Goal: Transaction & Acquisition: Purchase product/service

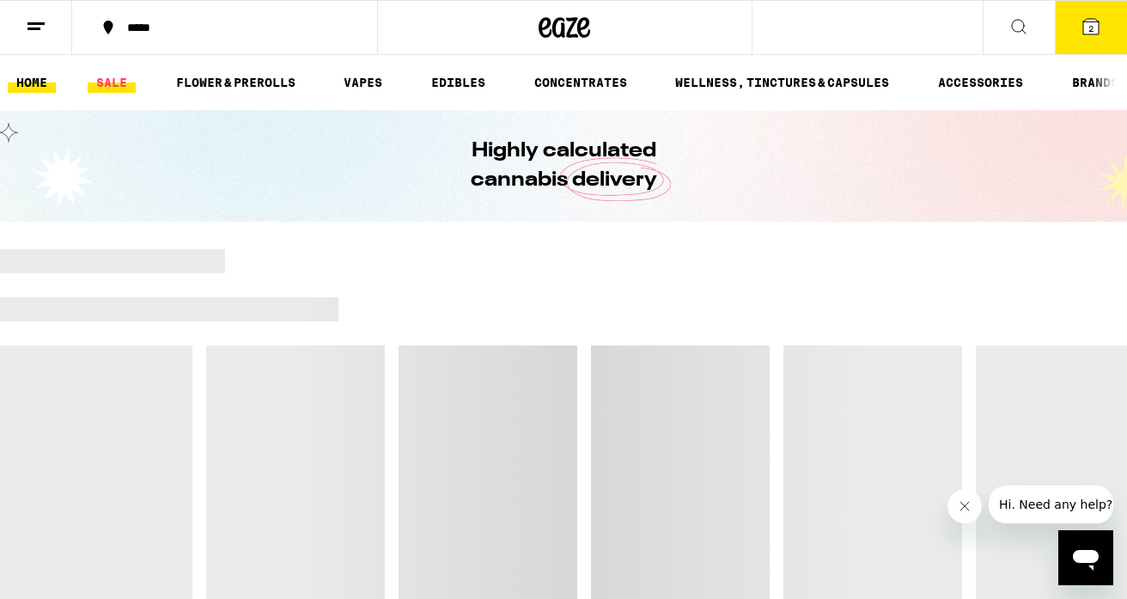
click at [93, 87] on link "SALE" at bounding box center [112, 82] width 48 height 21
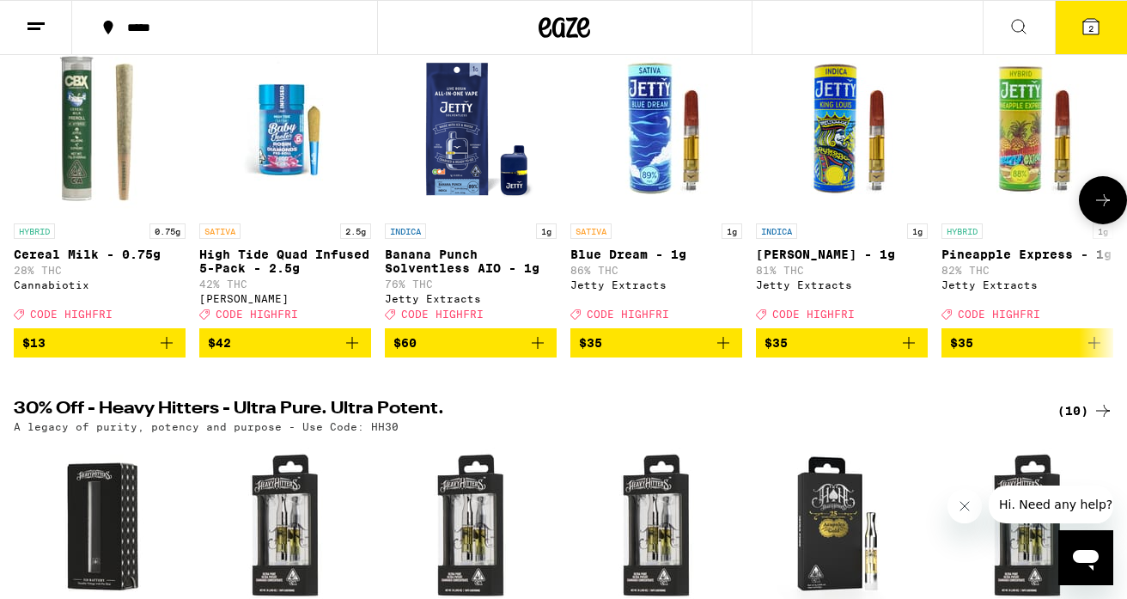
scroll to position [239, 0]
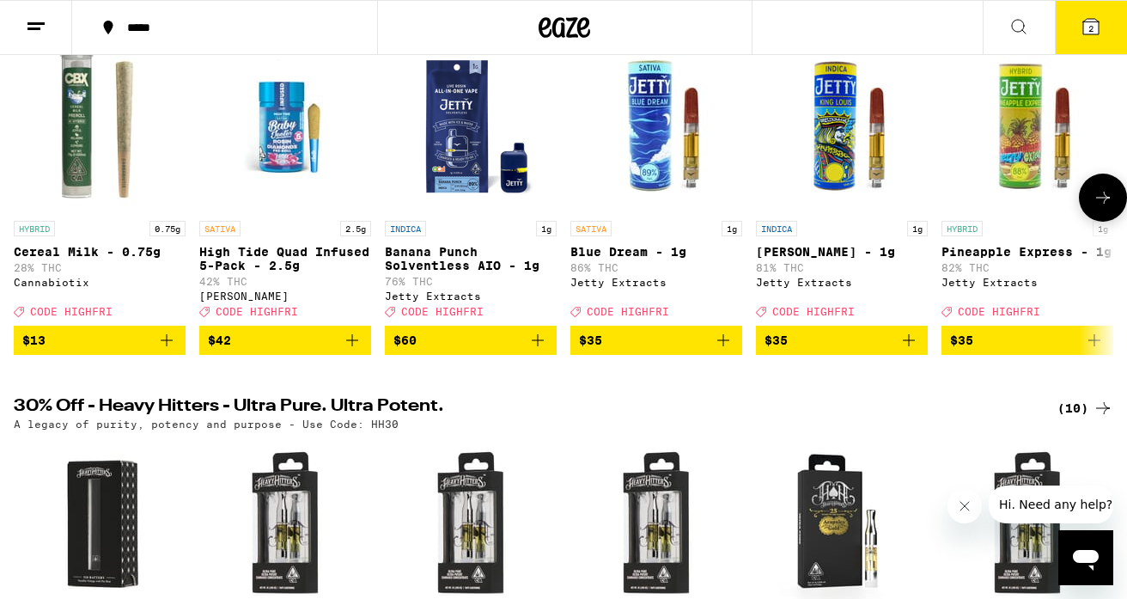
click at [352, 351] on icon "Add to bag" at bounding box center [352, 340] width 21 height 21
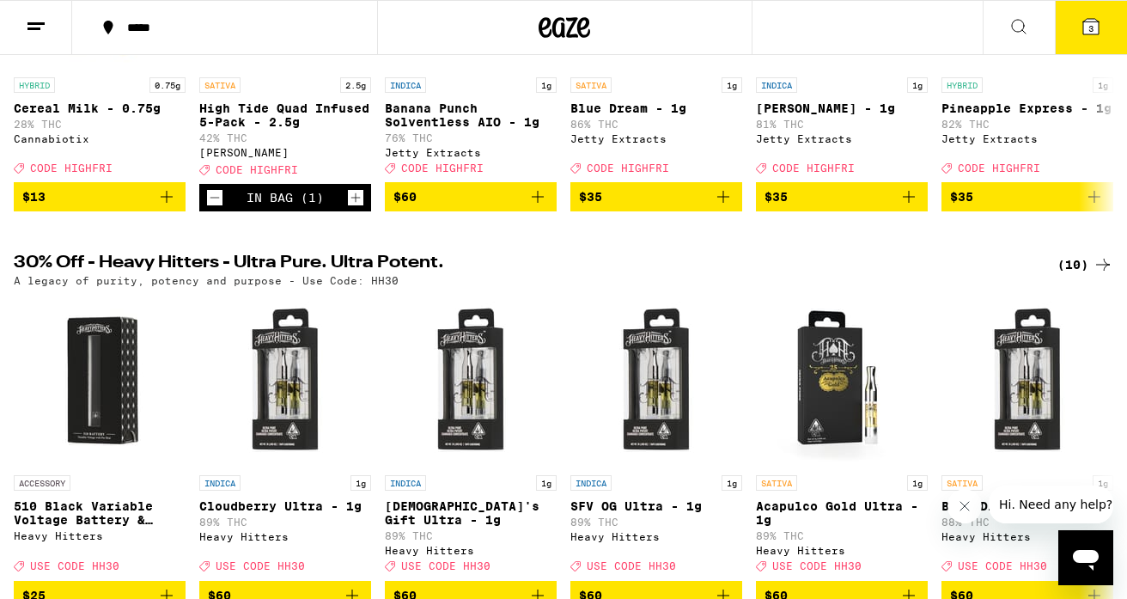
scroll to position [0, 0]
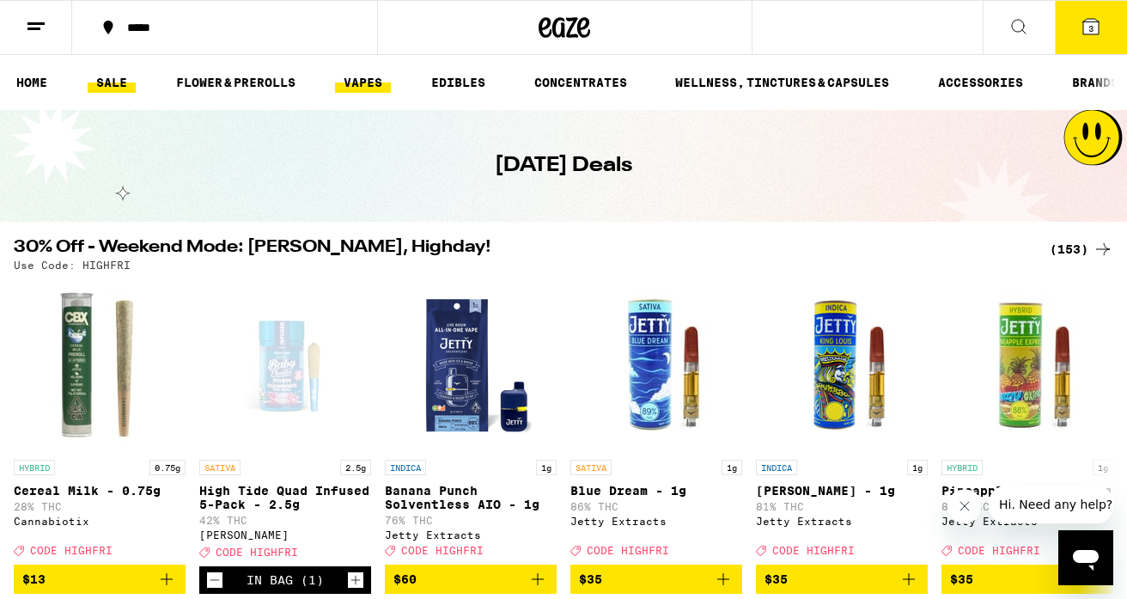
click at [356, 85] on link "VAPES" at bounding box center [363, 82] width 56 height 21
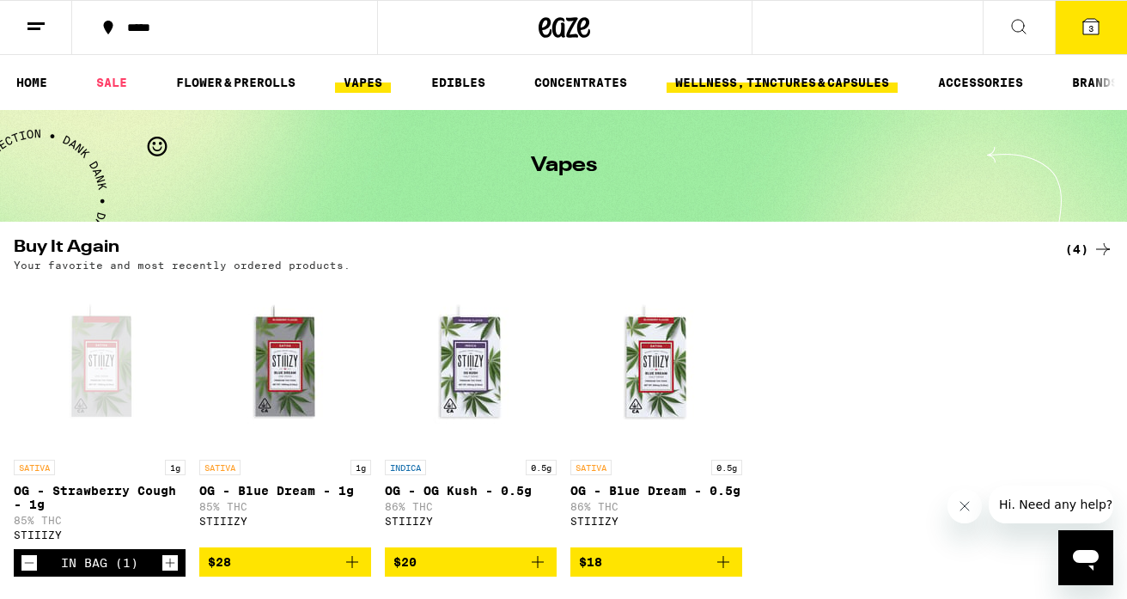
click at [746, 81] on link "WELLNESS, TINCTURES & CAPSULES" at bounding box center [782, 82] width 231 height 21
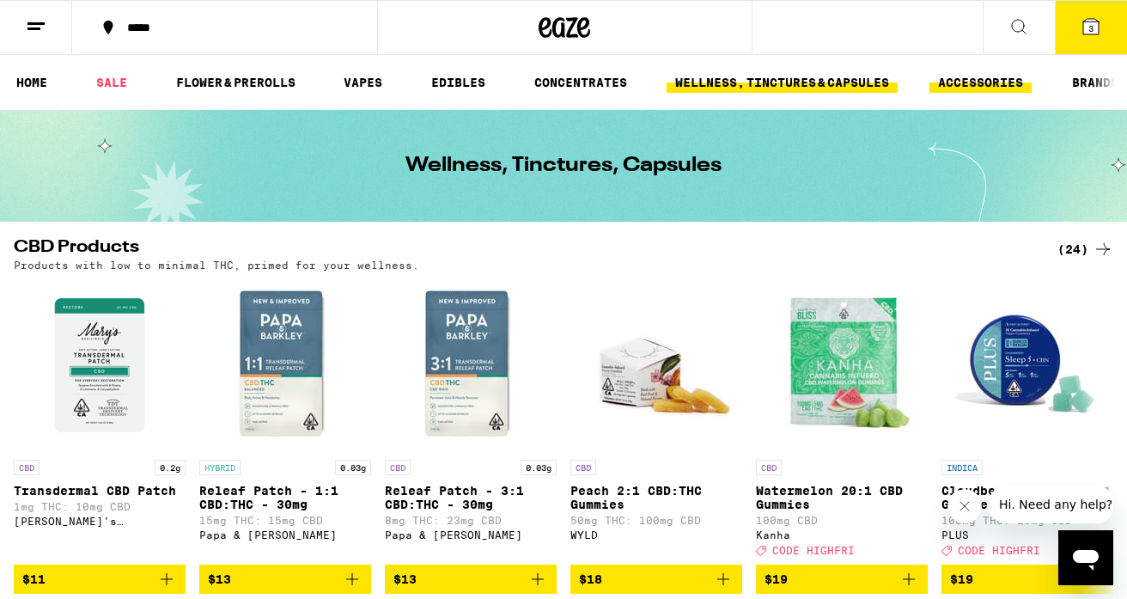
click at [954, 84] on link "ACCESSORIES" at bounding box center [981, 82] width 102 height 21
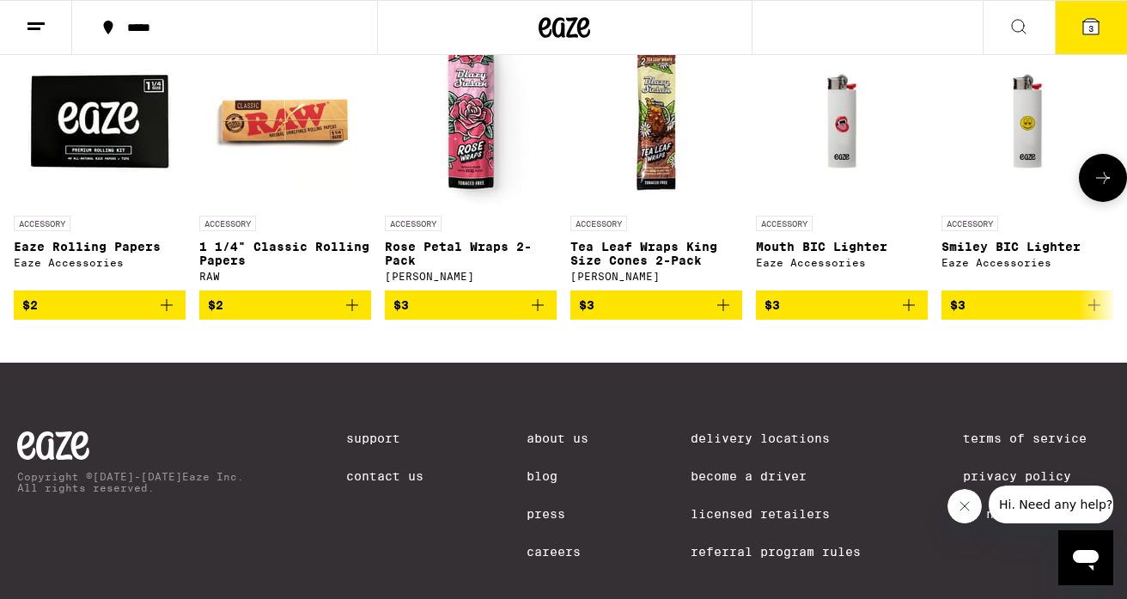
scroll to position [215, 0]
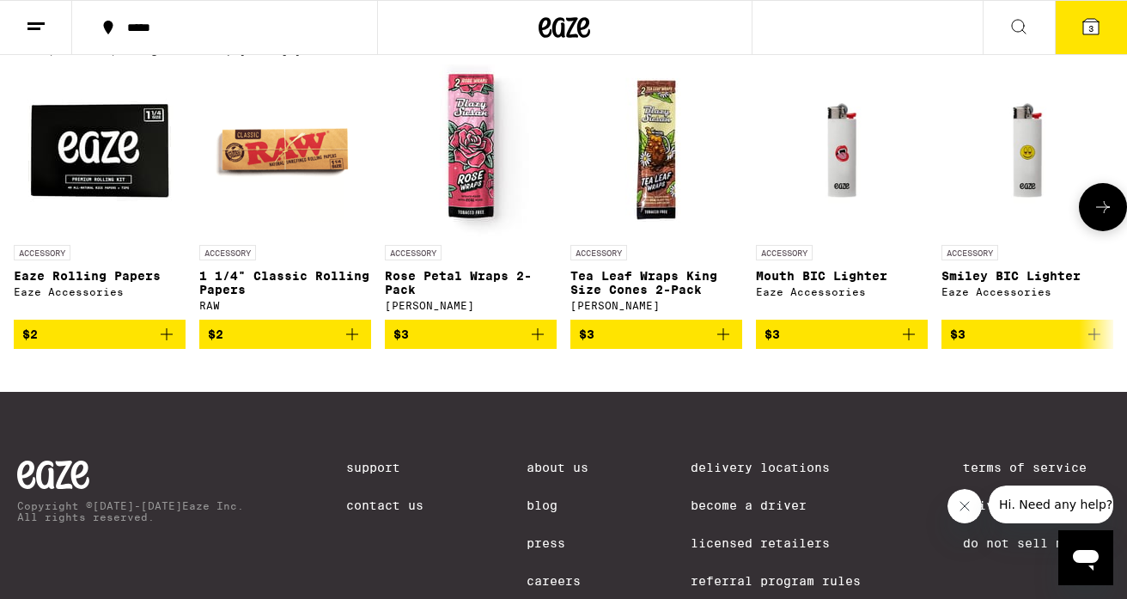
click at [1099, 217] on icon at bounding box center [1103, 207] width 21 height 21
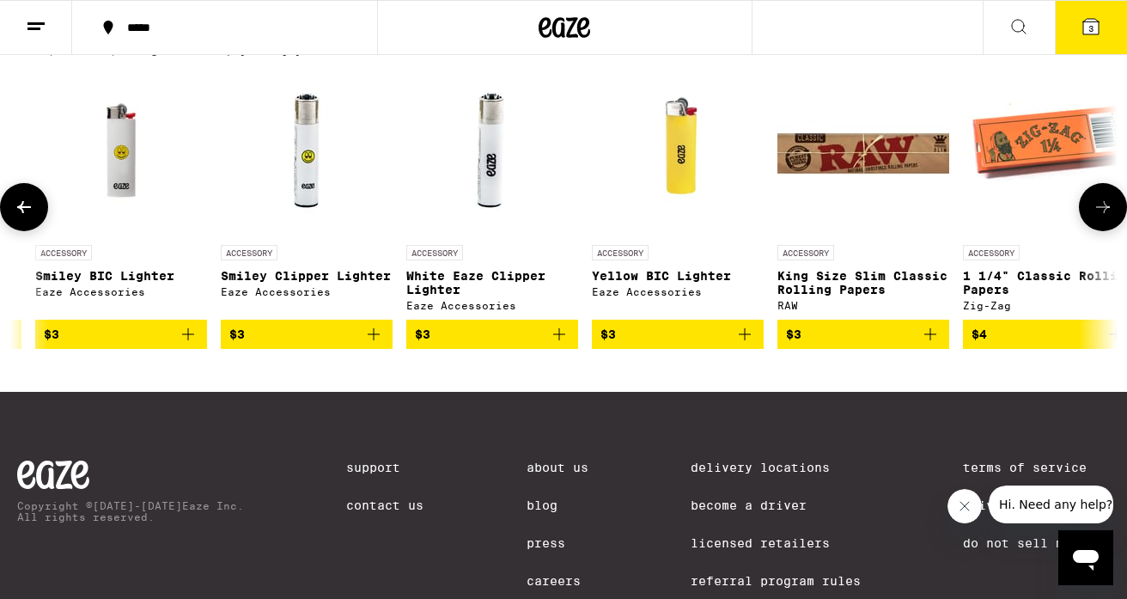
scroll to position [0, 913]
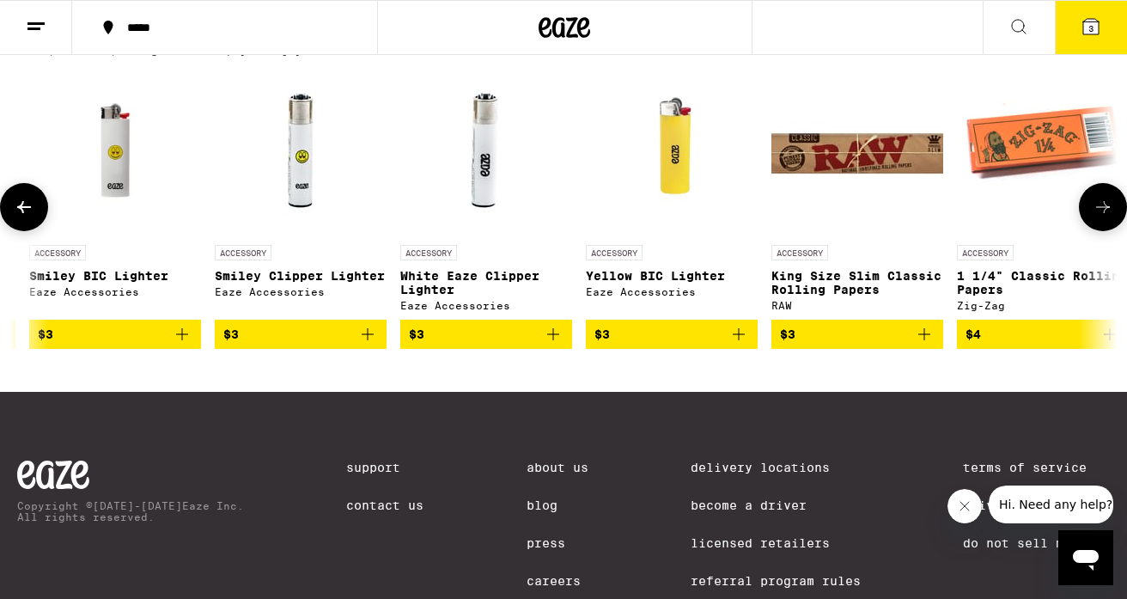
click at [1099, 217] on icon at bounding box center [1103, 207] width 21 height 21
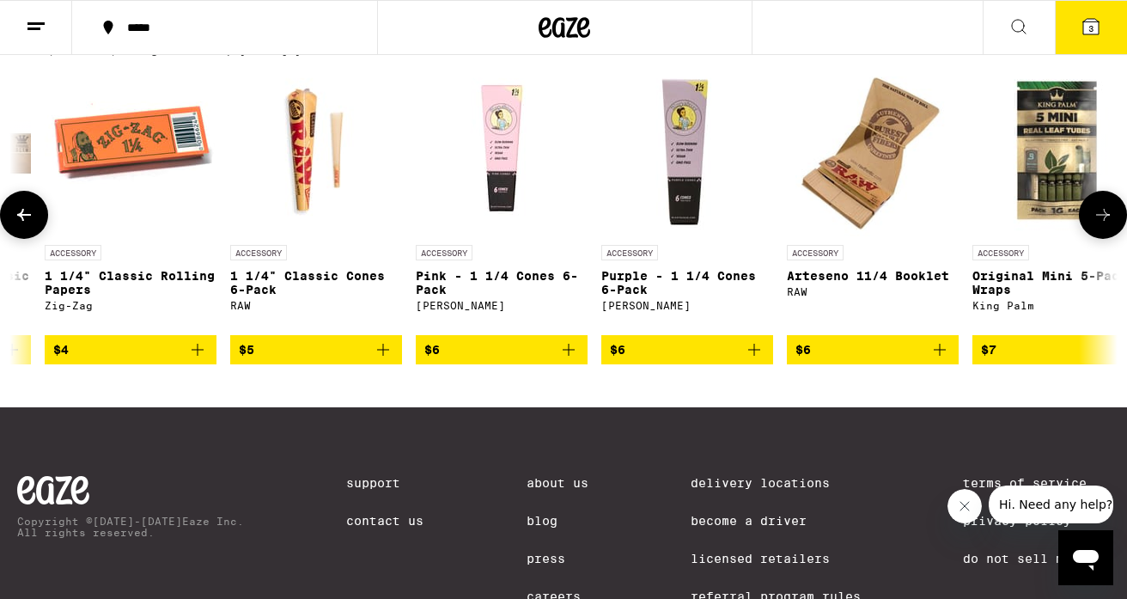
click at [1099, 218] on icon at bounding box center [1103, 214] width 21 height 21
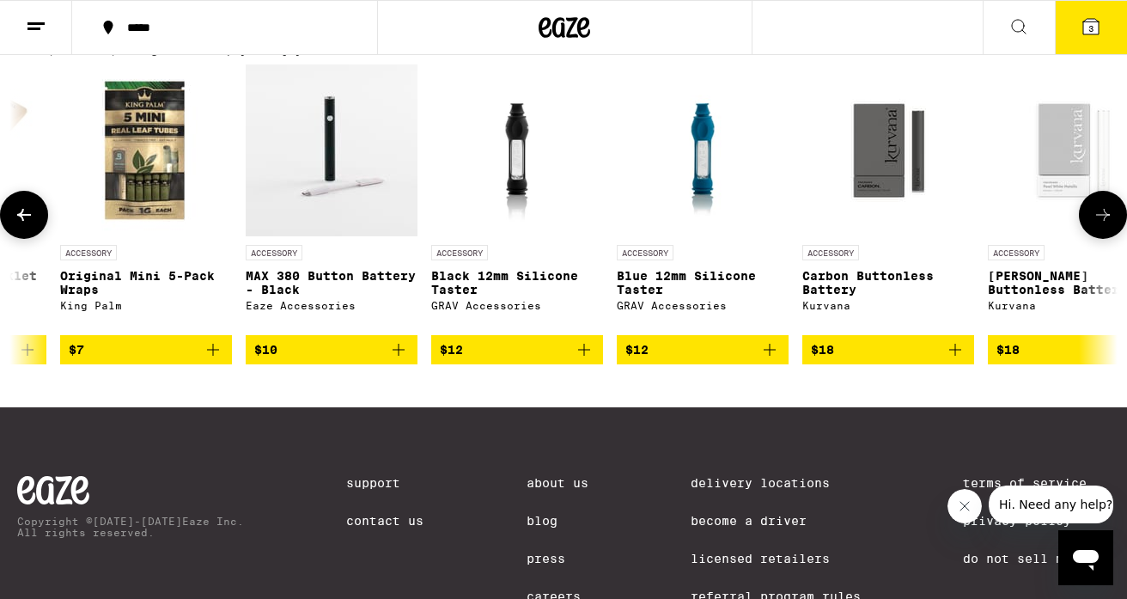
click at [1099, 218] on icon at bounding box center [1103, 214] width 21 height 21
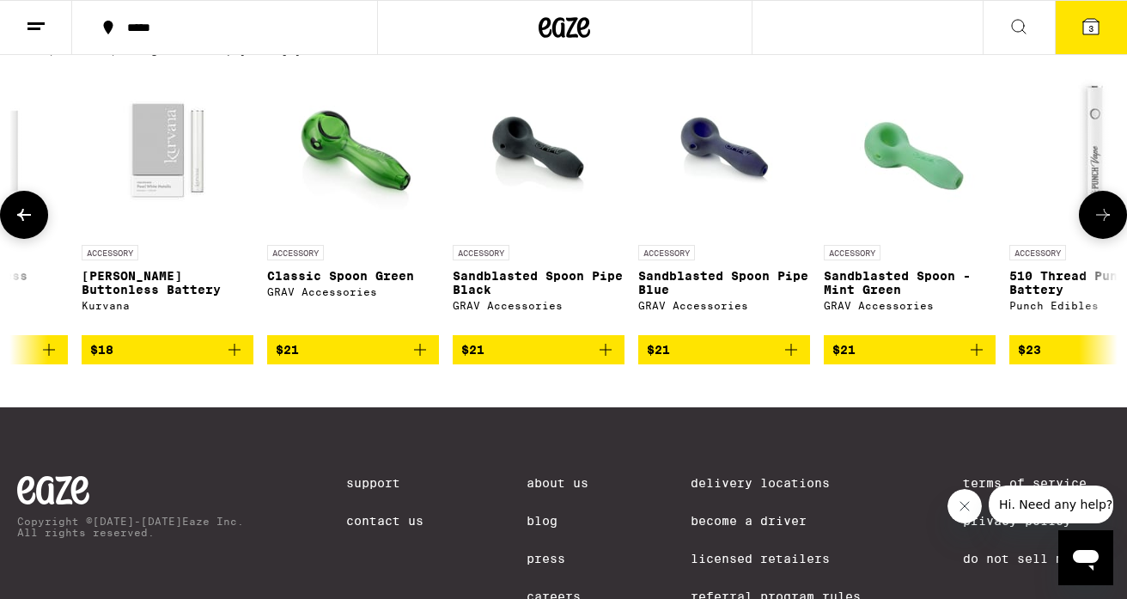
scroll to position [0, 3650]
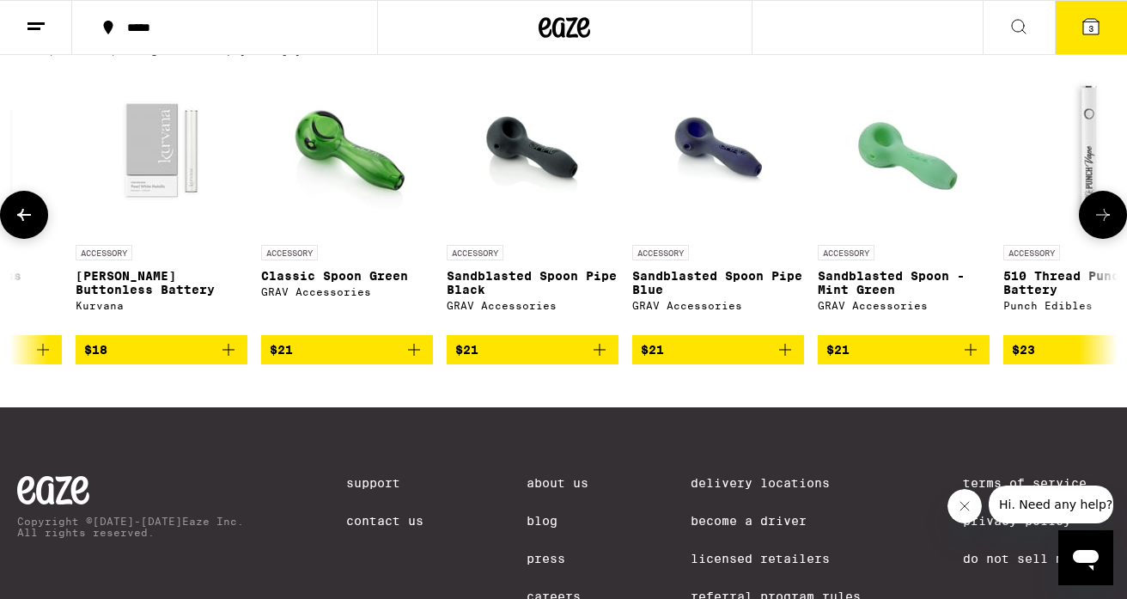
click at [1095, 225] on icon at bounding box center [1103, 214] width 21 height 21
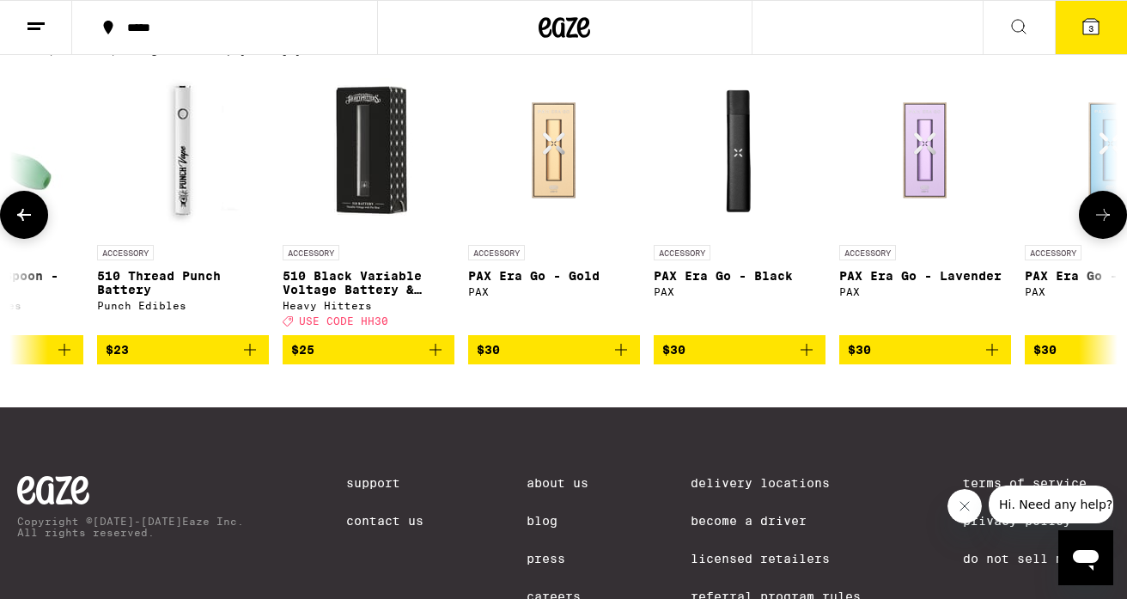
scroll to position [0, 4563]
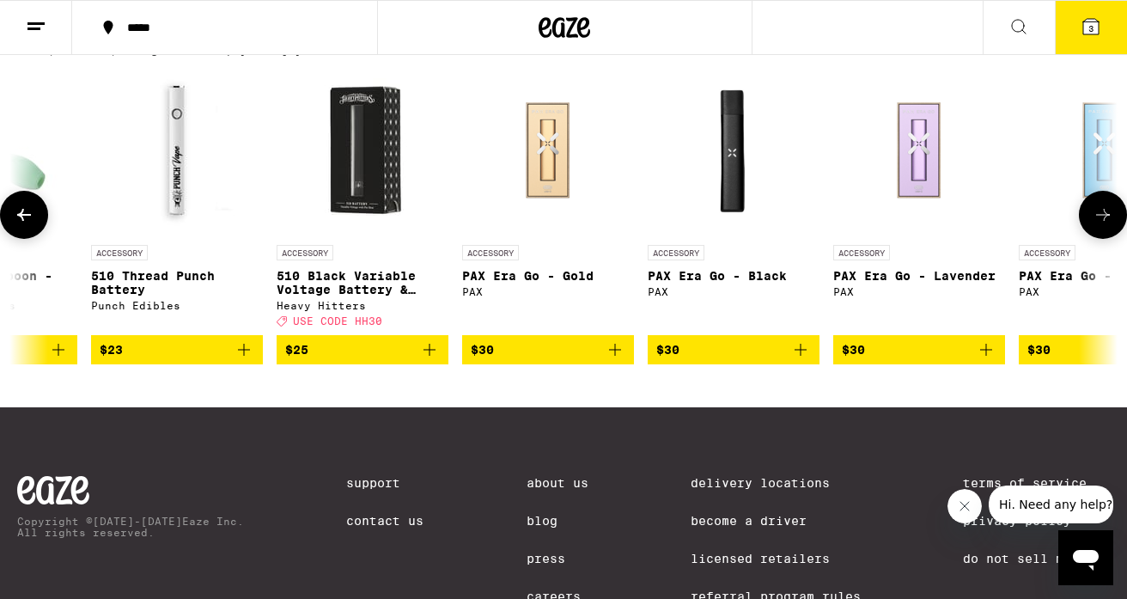
click at [1095, 225] on icon at bounding box center [1103, 214] width 21 height 21
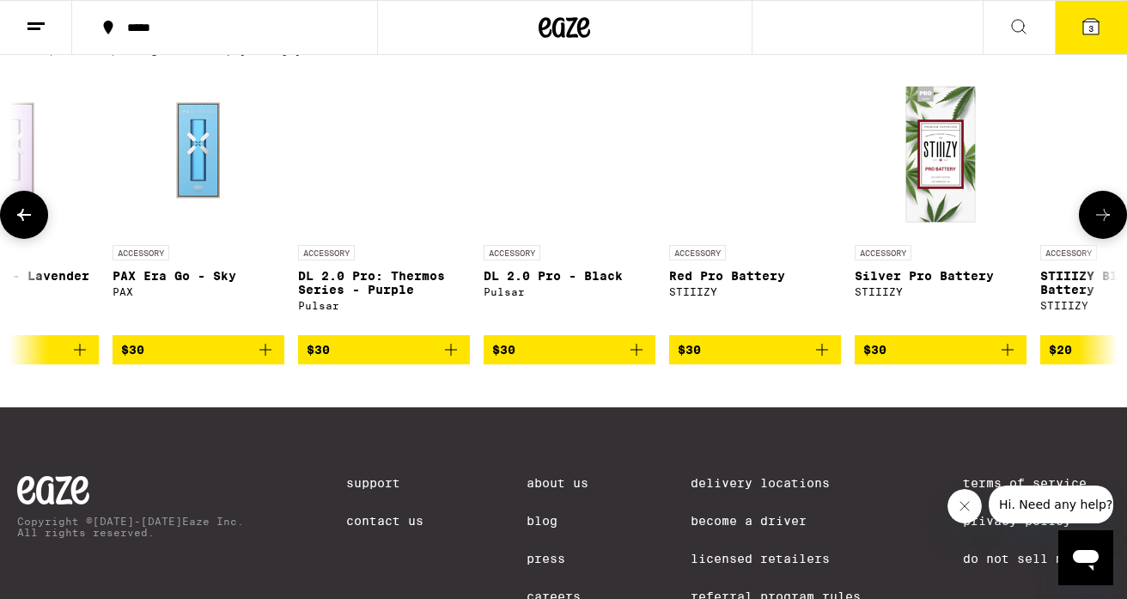
scroll to position [0, 5475]
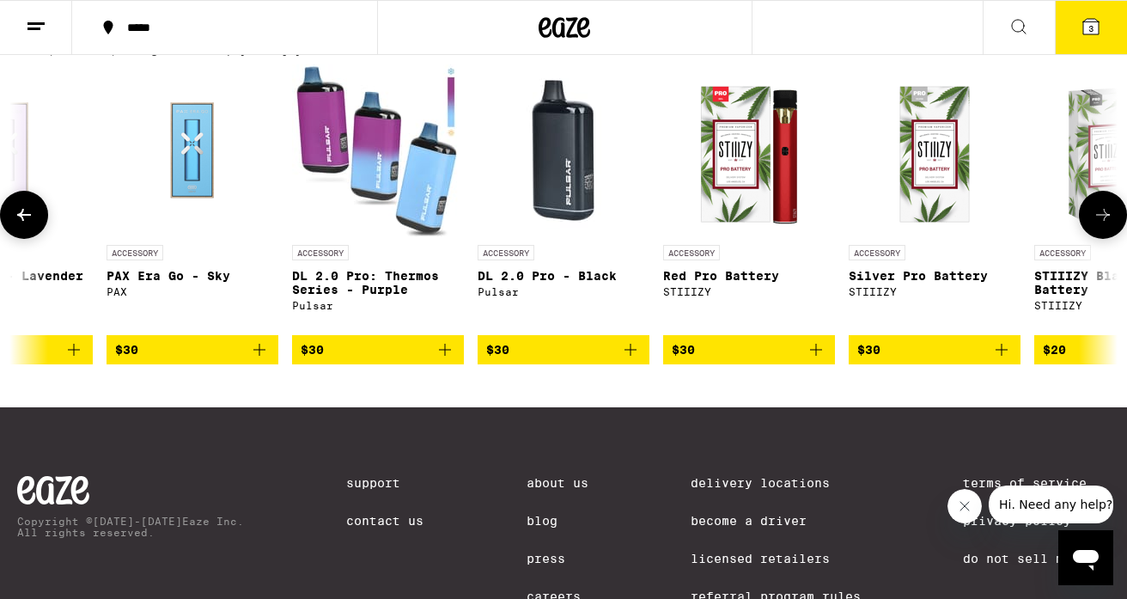
click at [1094, 221] on icon at bounding box center [1103, 214] width 21 height 21
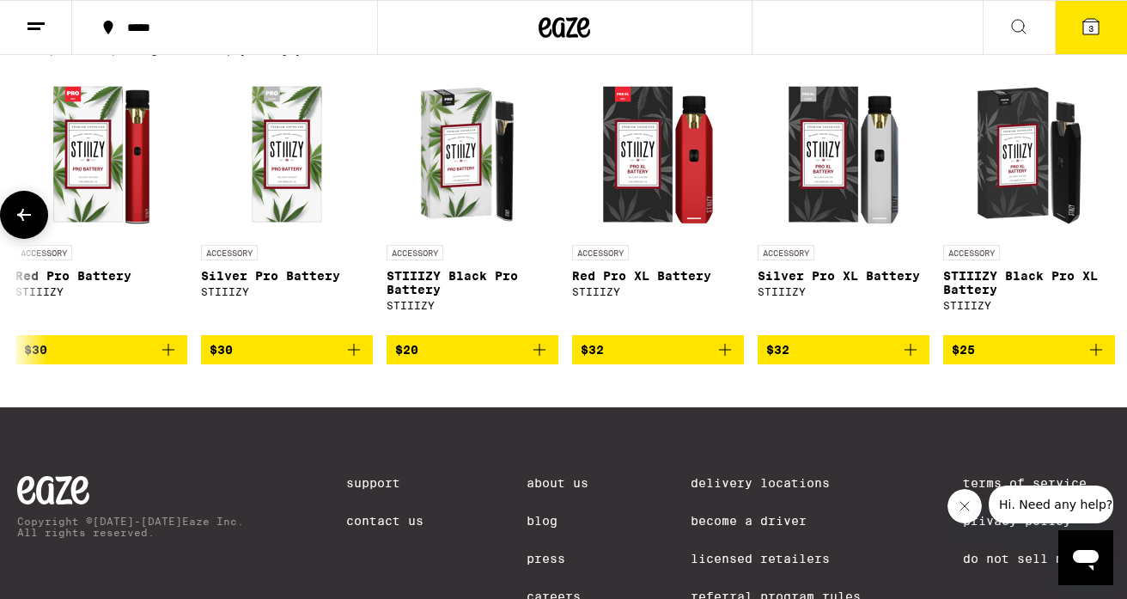
scroll to position [0, 6138]
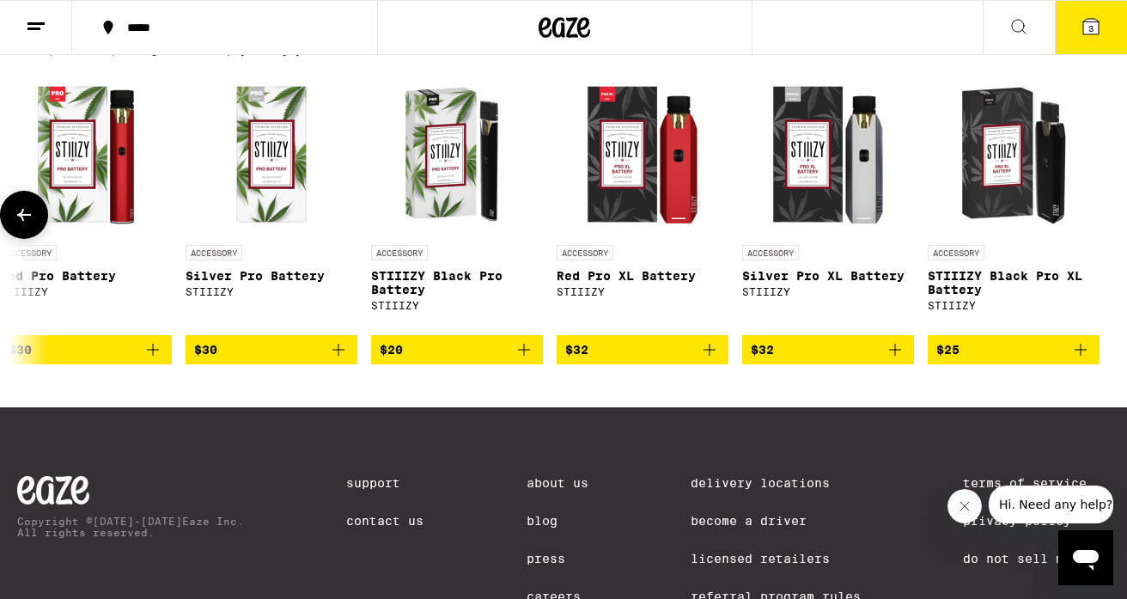
click at [1094, 221] on div at bounding box center [1103, 215] width 48 height 48
click at [1090, 30] on span "3" at bounding box center [1091, 28] width 5 height 10
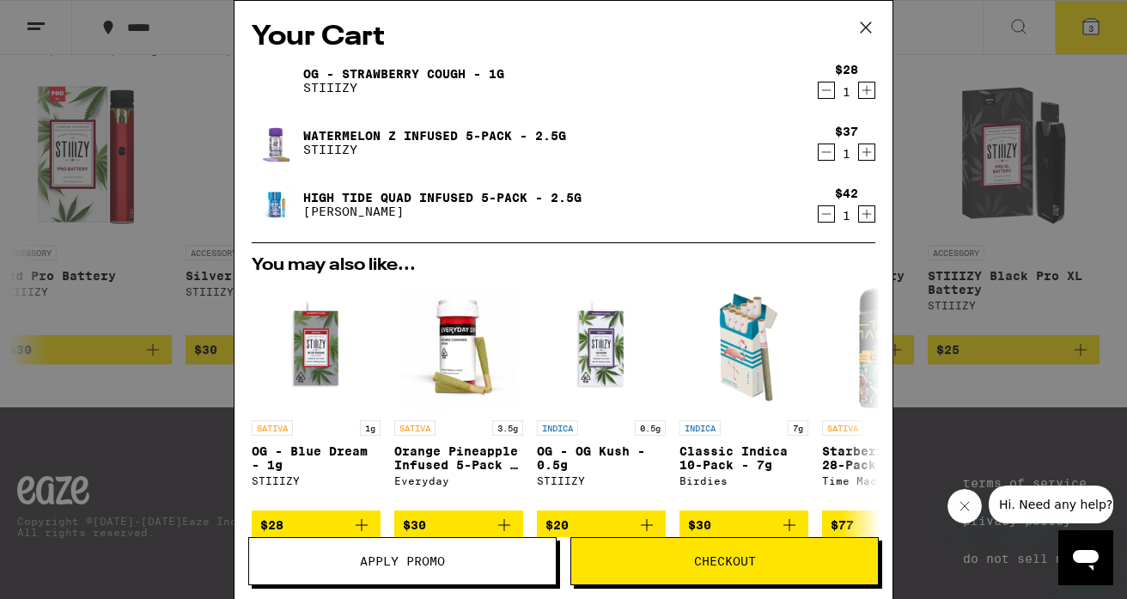
click at [823, 153] on icon "Decrement" at bounding box center [826, 152] width 15 height 21
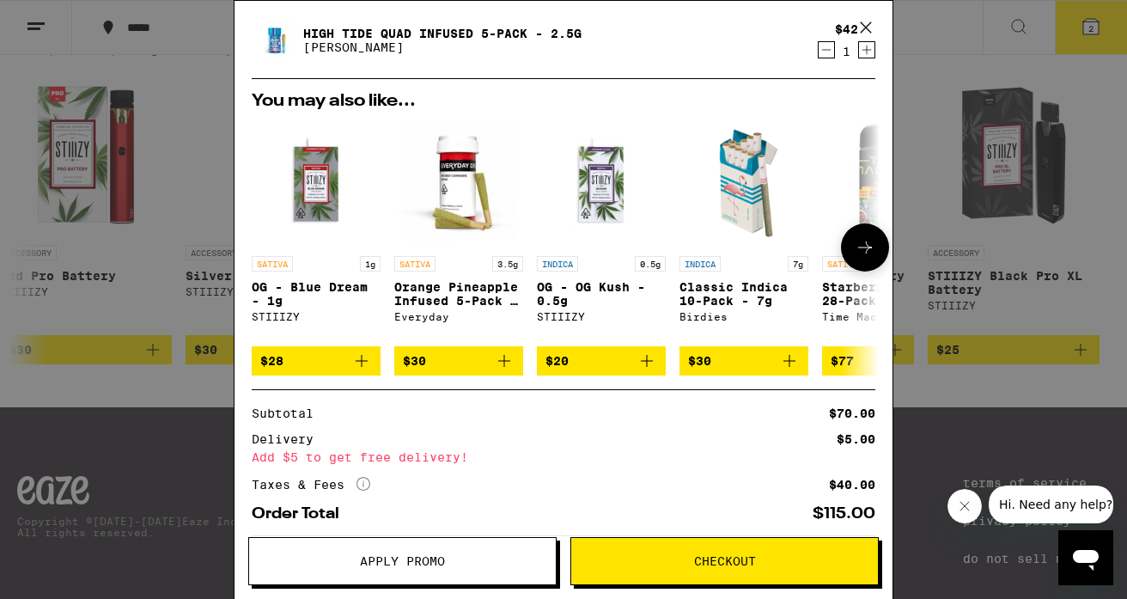
scroll to position [133, 0]
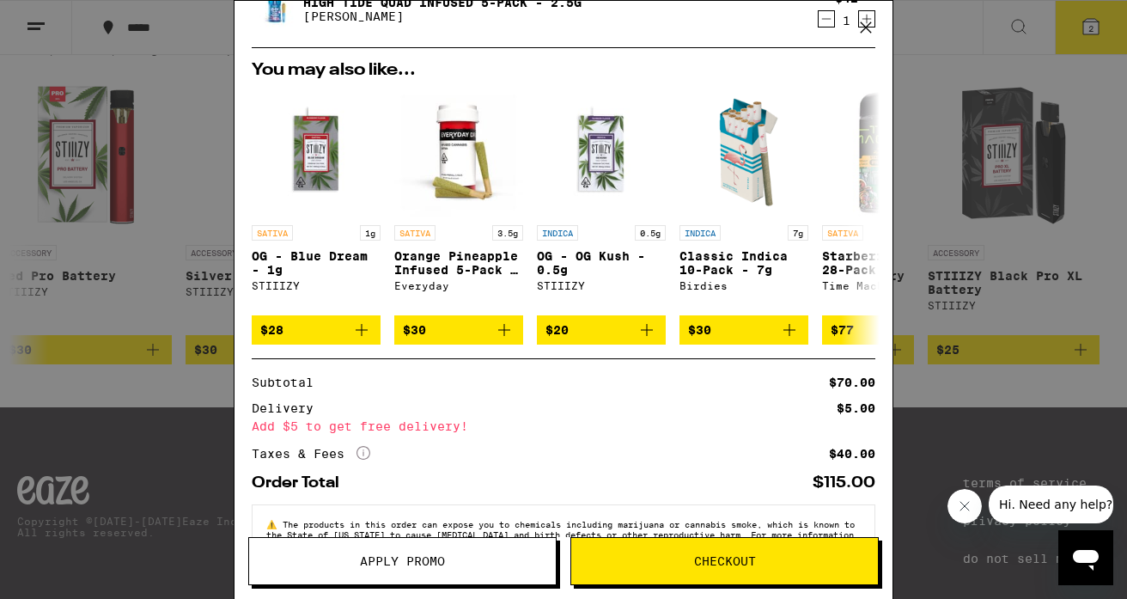
click at [438, 568] on button "Apply Promo" at bounding box center [402, 561] width 308 height 48
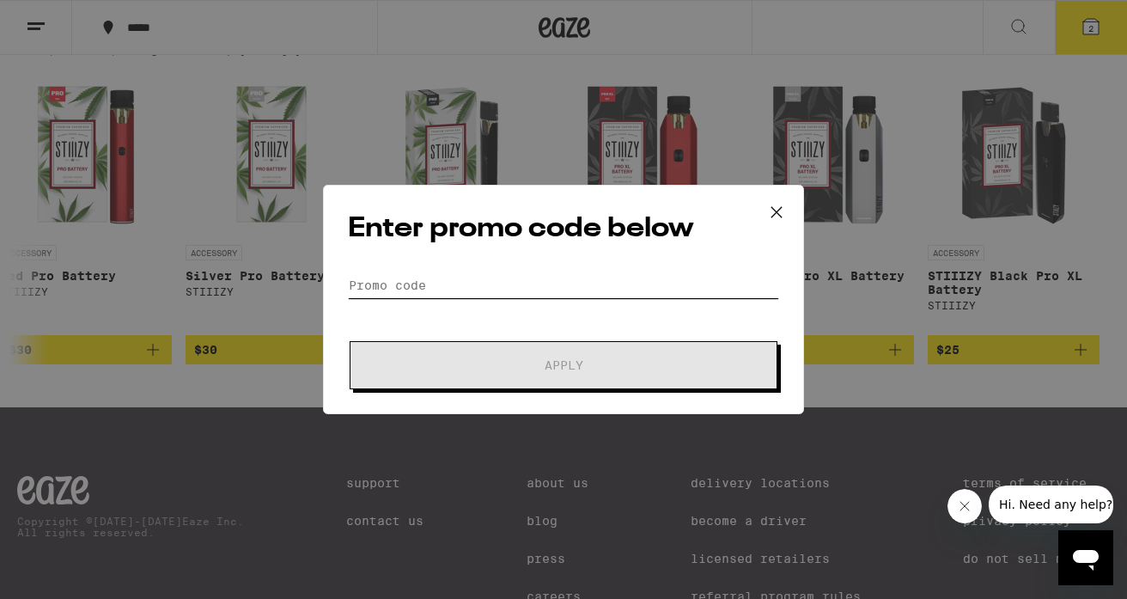
click at [437, 275] on input "Promo Code" at bounding box center [563, 285] width 431 height 26
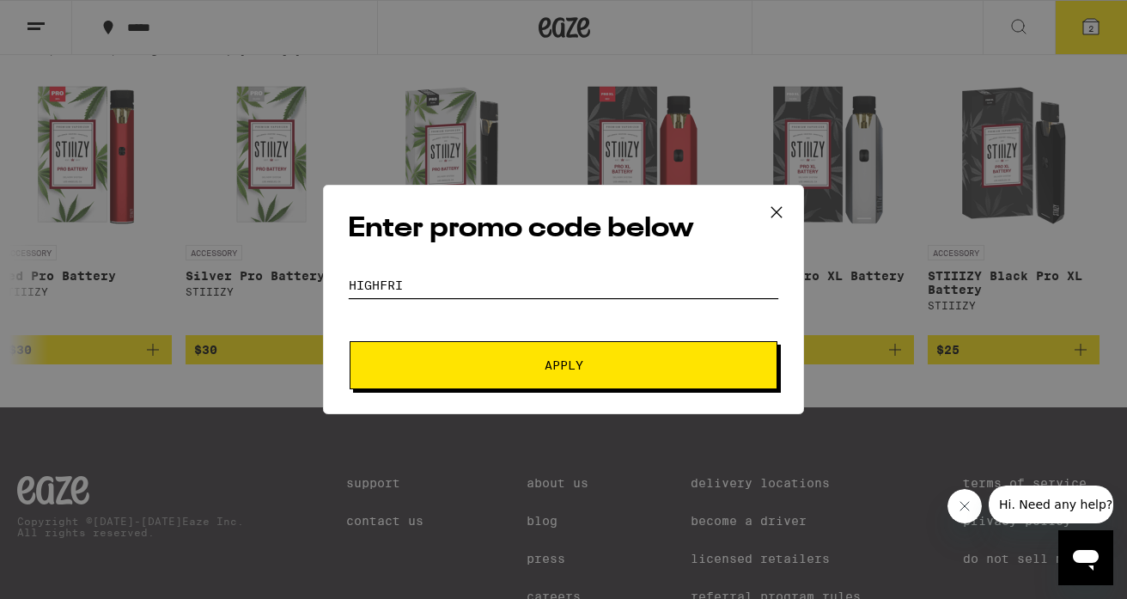
type input "HIGHFRI"
click at [350, 341] on button "Apply" at bounding box center [564, 365] width 428 height 48
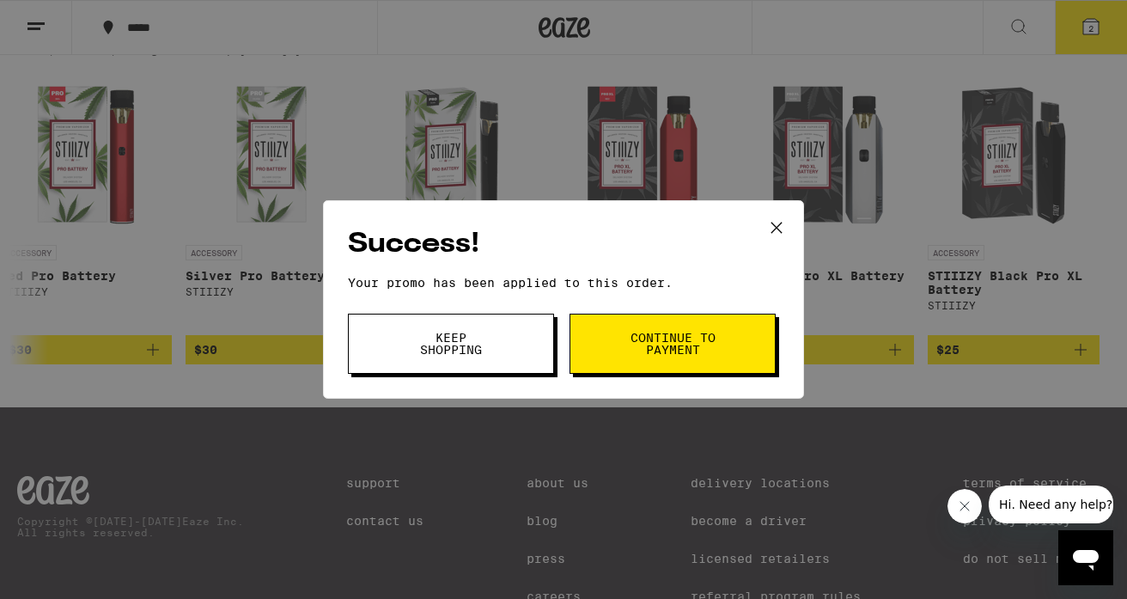
click at [659, 340] on span "Continue to payment" at bounding box center [673, 344] width 88 height 24
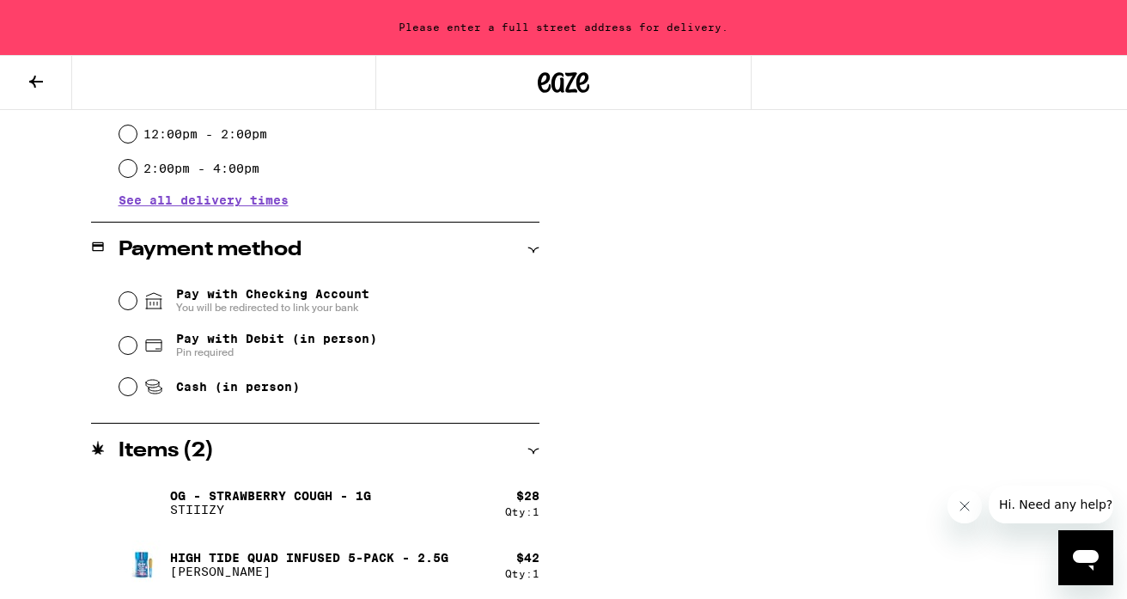
scroll to position [633, 0]
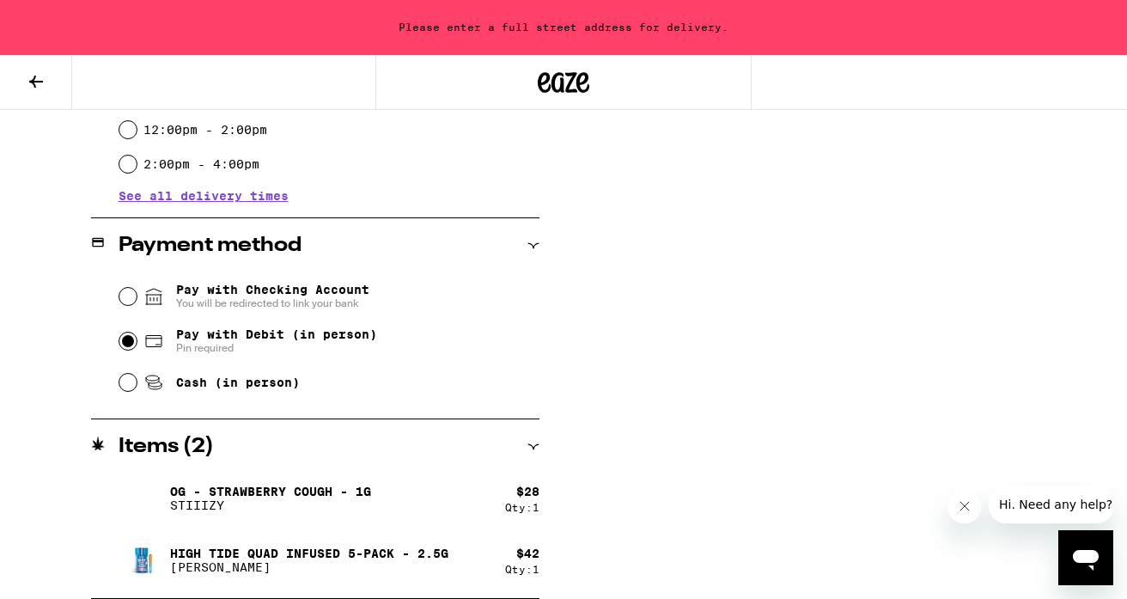
click at [125, 342] on input "Pay with Debit (in person) Pin required" at bounding box center [127, 341] width 17 height 17
radio input "true"
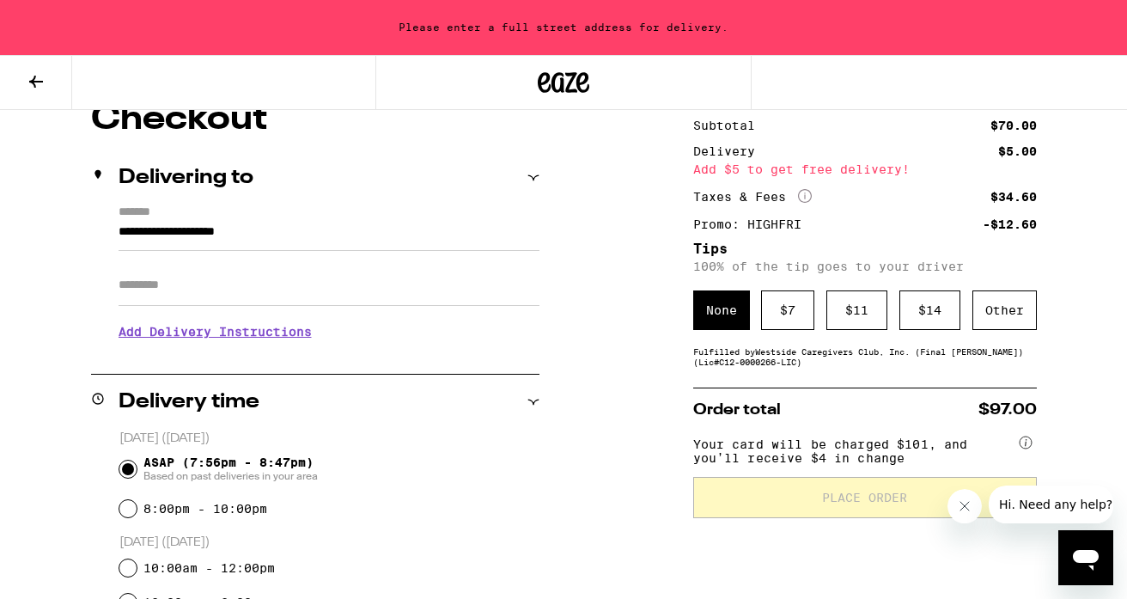
scroll to position [115, 0]
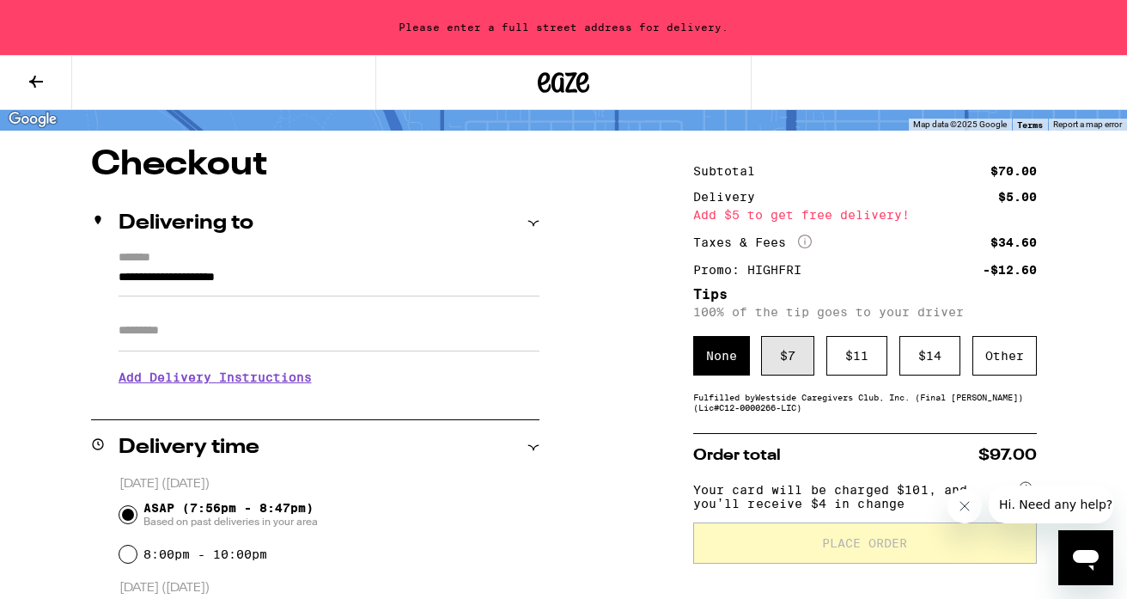
click at [796, 361] on div "$ 7" at bounding box center [787, 356] width 53 height 40
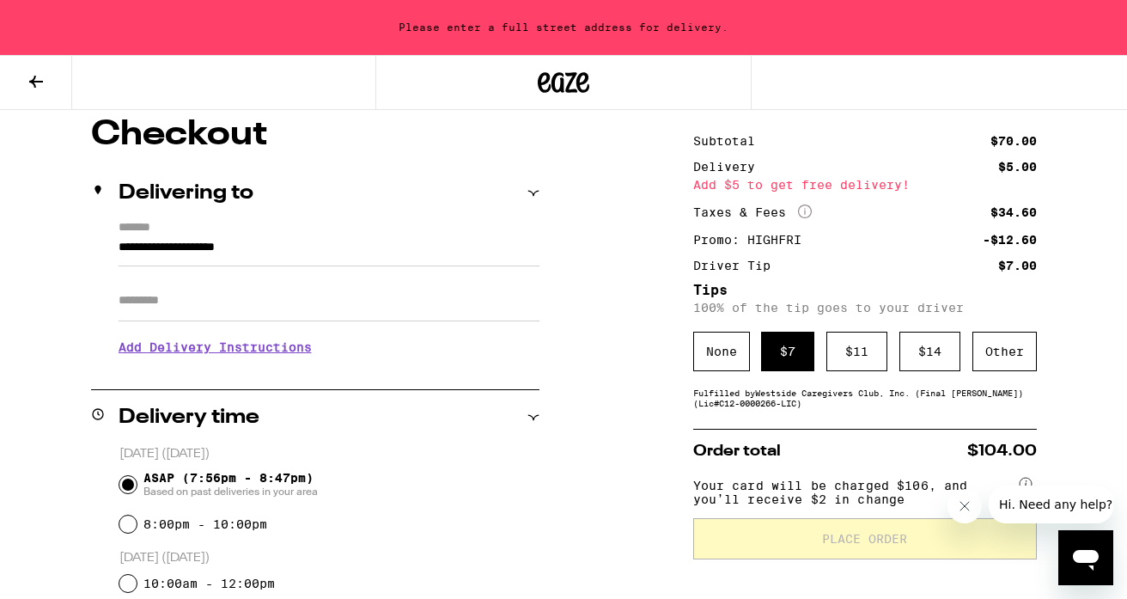
scroll to position [140, 0]
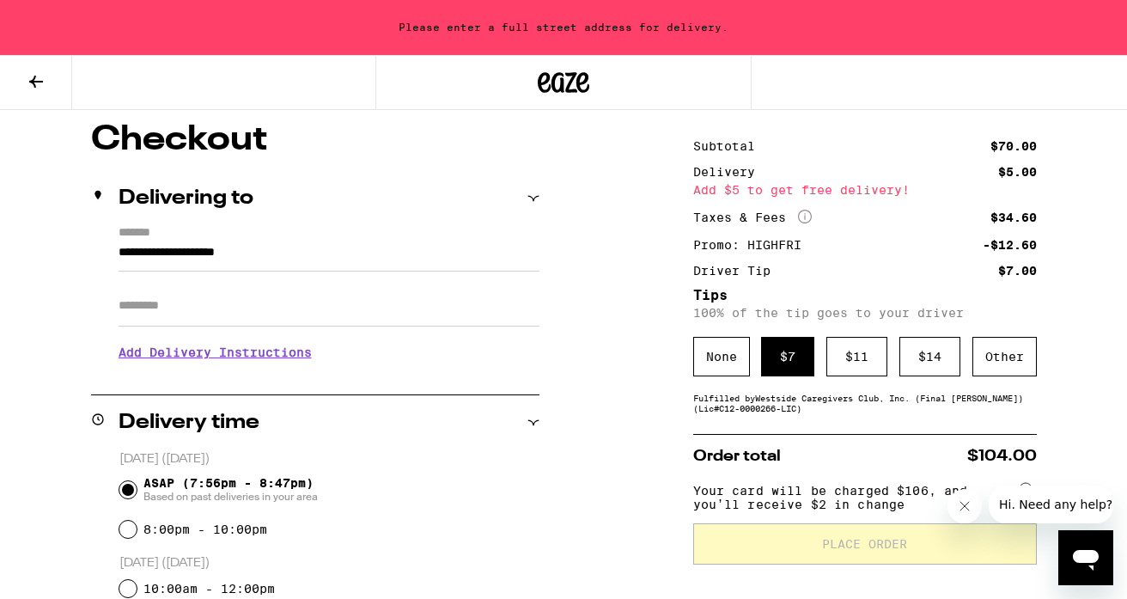
click at [196, 256] on input "**********" at bounding box center [329, 256] width 421 height 29
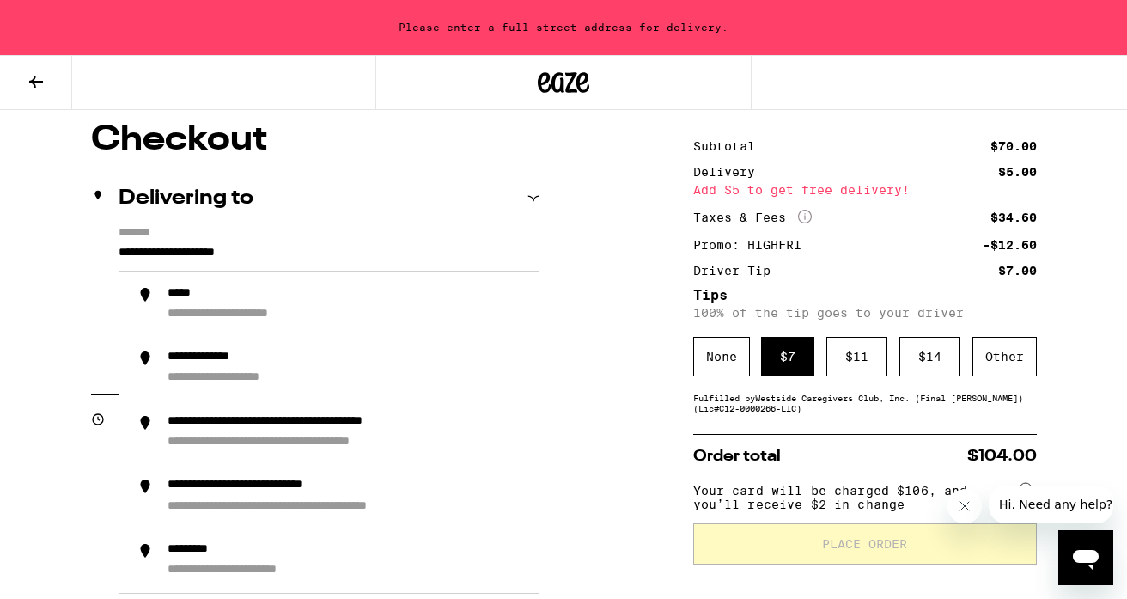
click at [159, 250] on input "**********" at bounding box center [329, 256] width 421 height 29
click at [120, 252] on input "**********" at bounding box center [329, 256] width 421 height 29
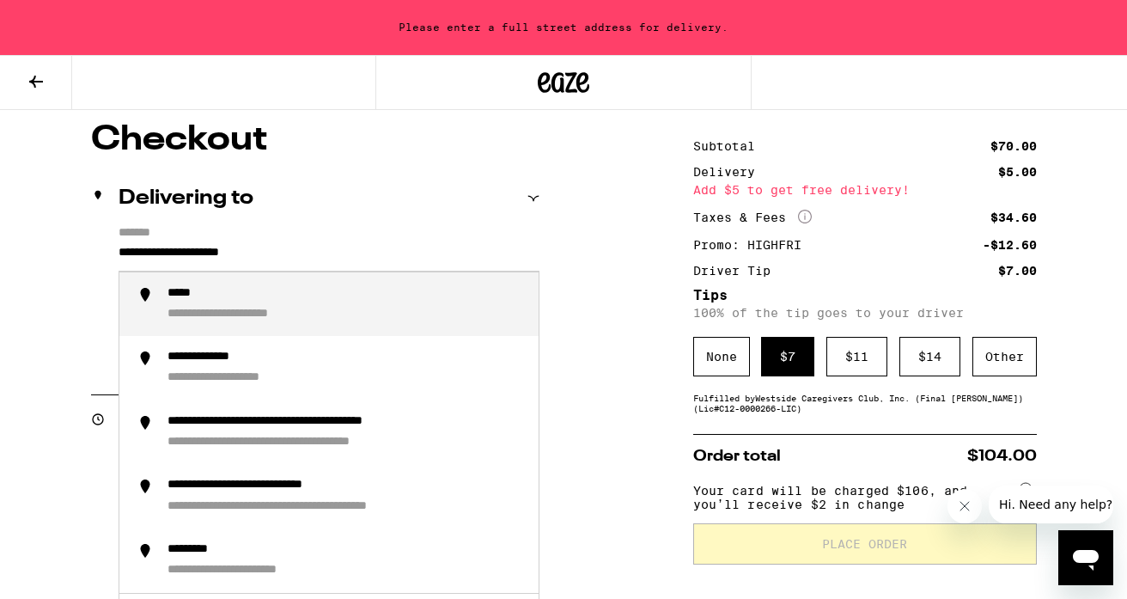
type input "**********"
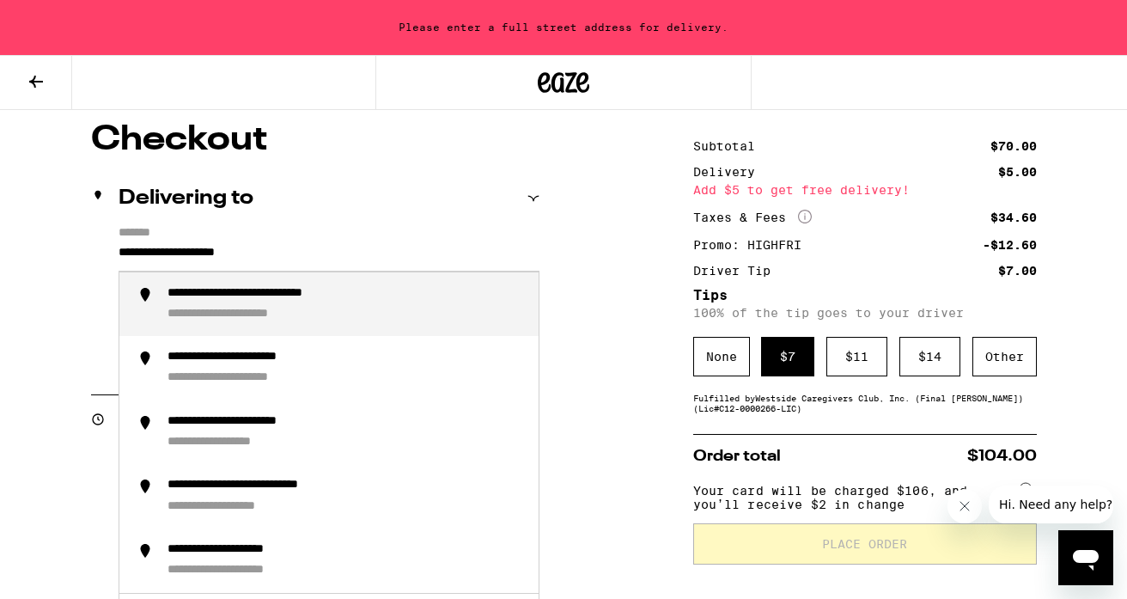
click at [150, 252] on input "**********" at bounding box center [329, 256] width 421 height 29
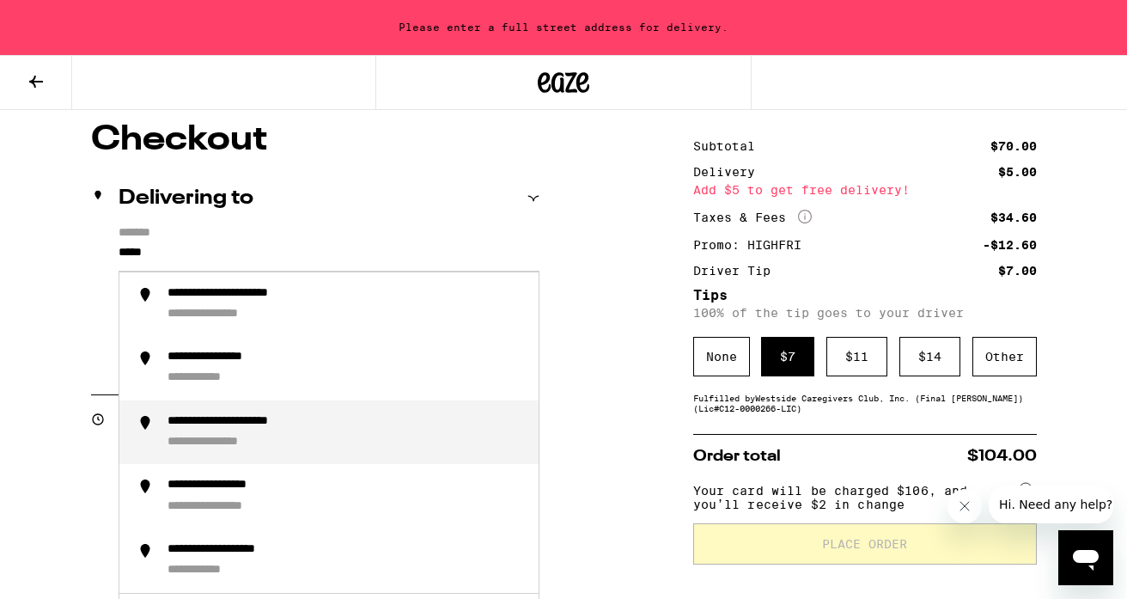
click at [207, 422] on div "**********" at bounding box center [257, 422] width 179 height 16
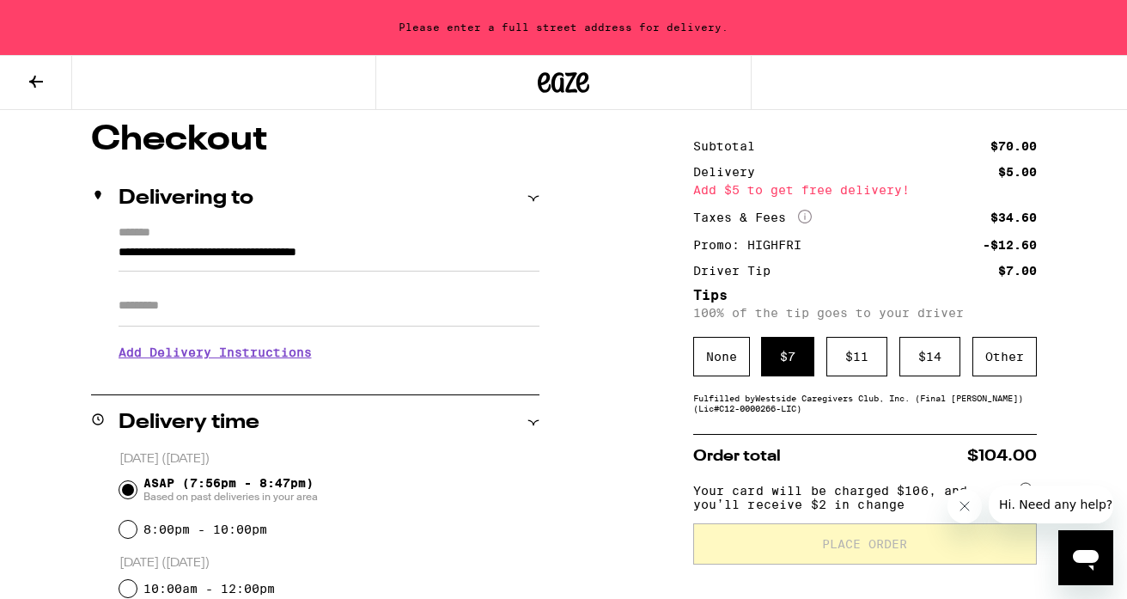
type input "**********"
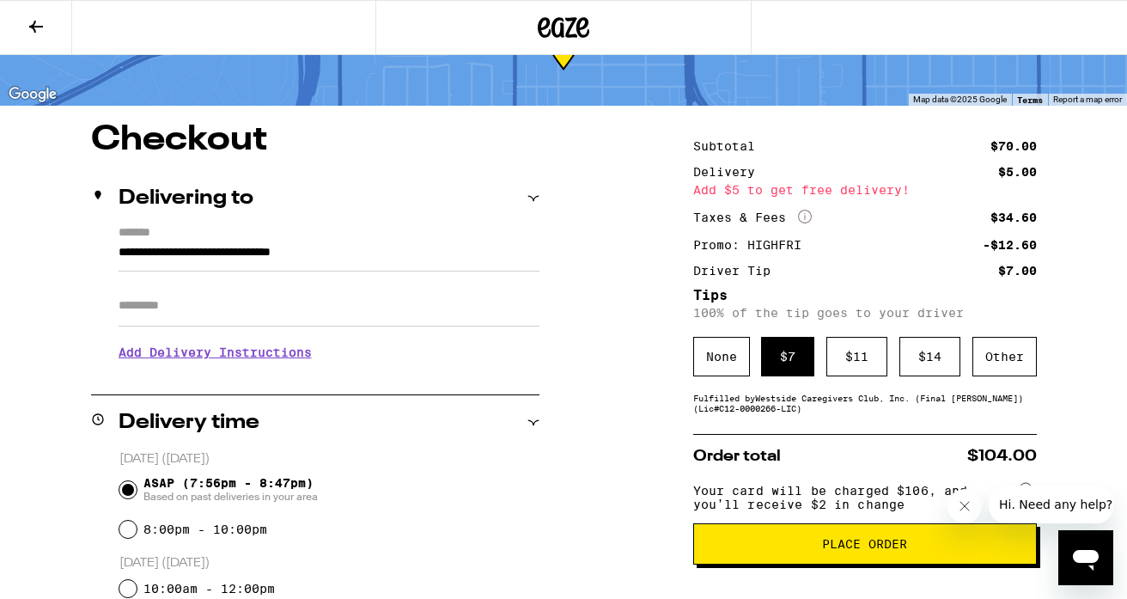
click at [791, 550] on span "Place Order" at bounding box center [865, 544] width 314 height 12
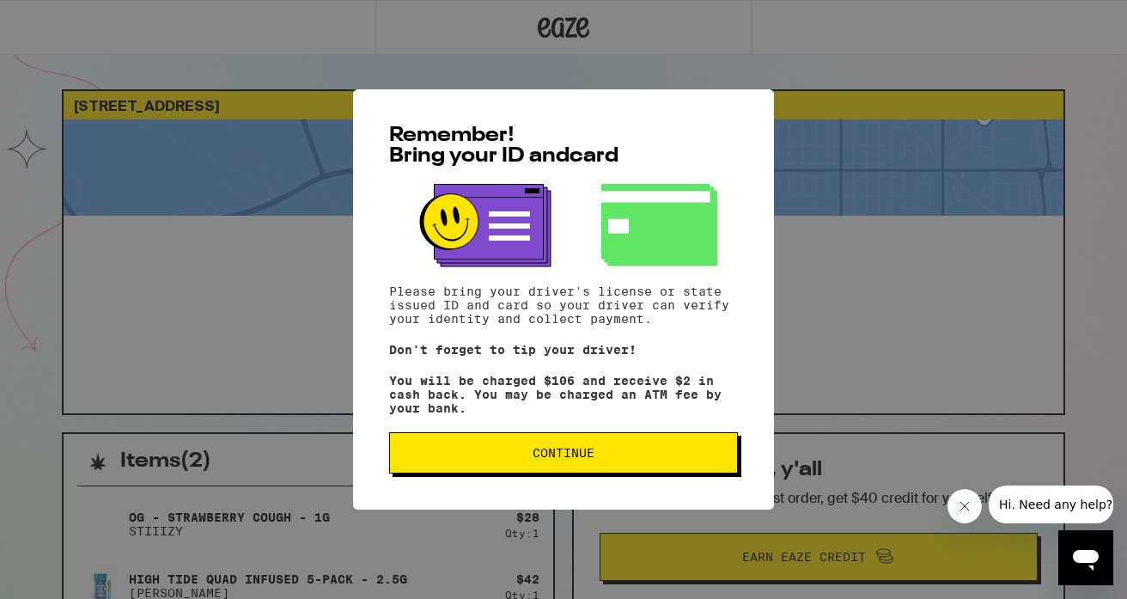
click at [523, 467] on button "Continue" at bounding box center [563, 452] width 349 height 41
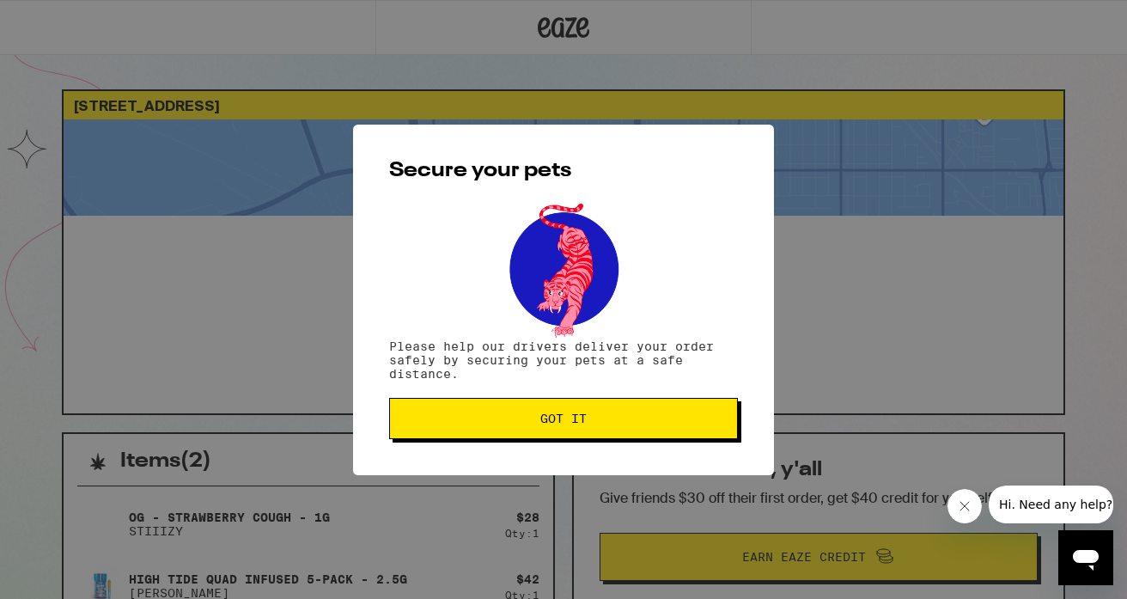
click at [527, 420] on span "Got it" at bounding box center [564, 418] width 320 height 12
